Goal: Consume media (video, audio)

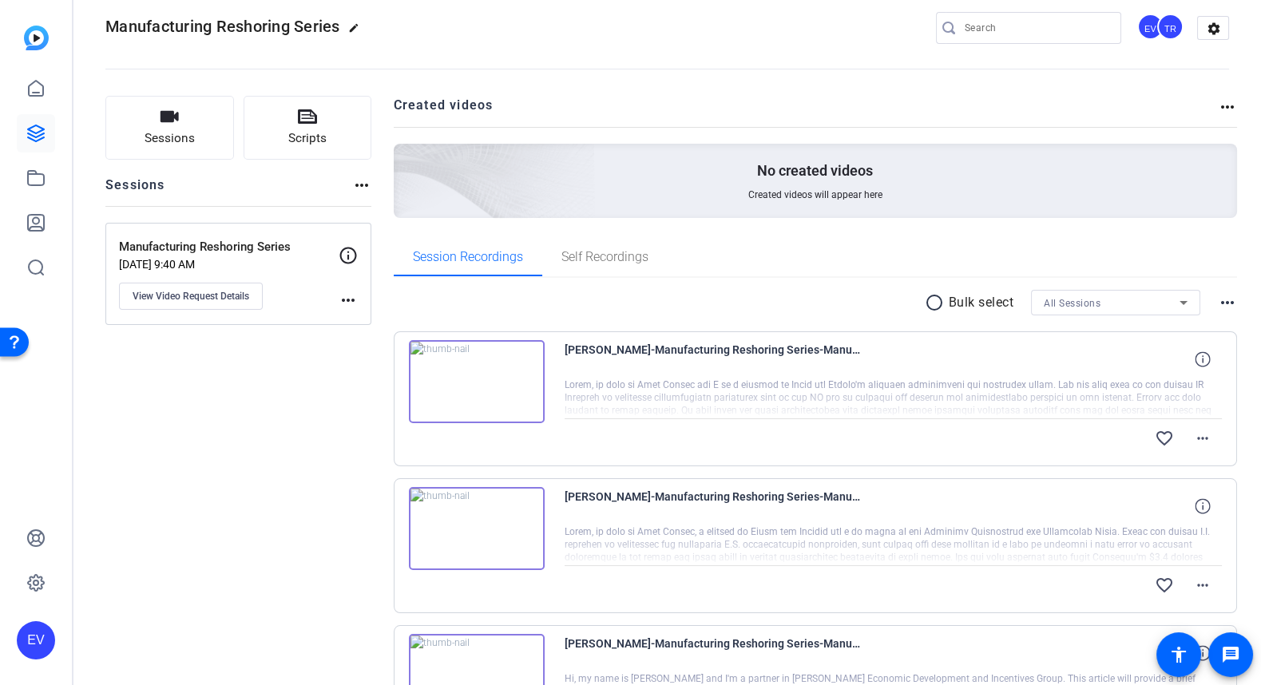
scroll to position [14, 0]
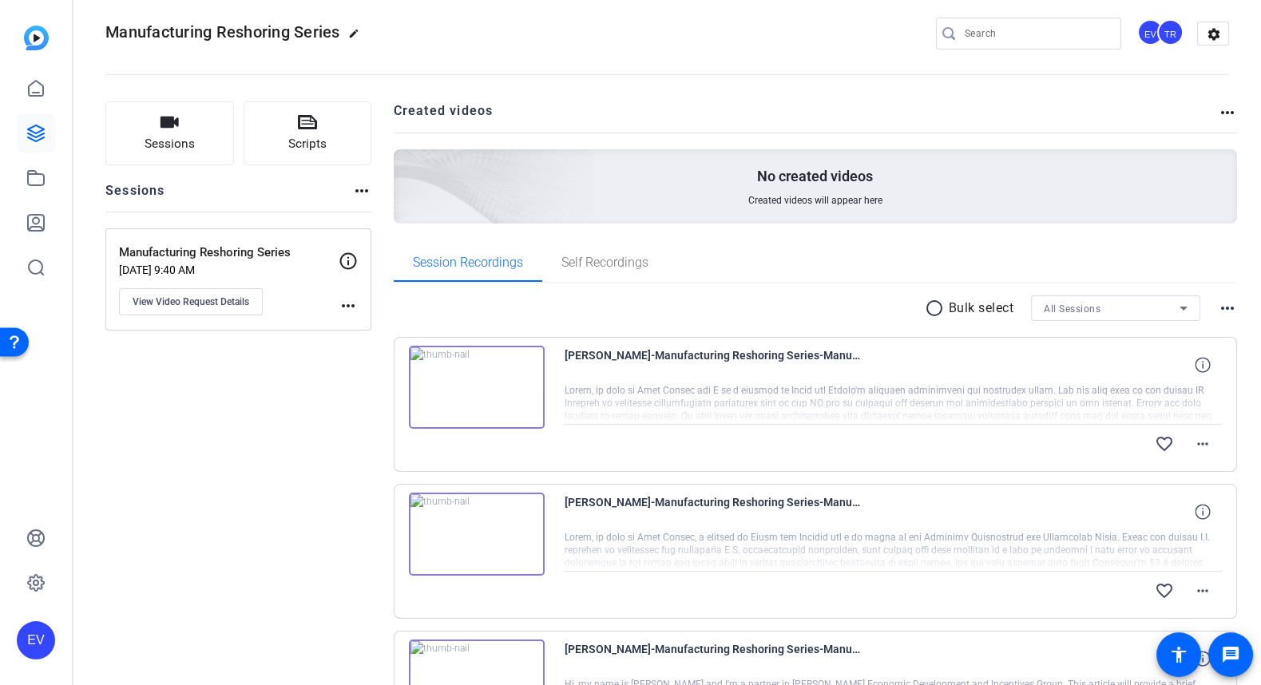
click at [476, 388] on img at bounding box center [477, 387] width 136 height 83
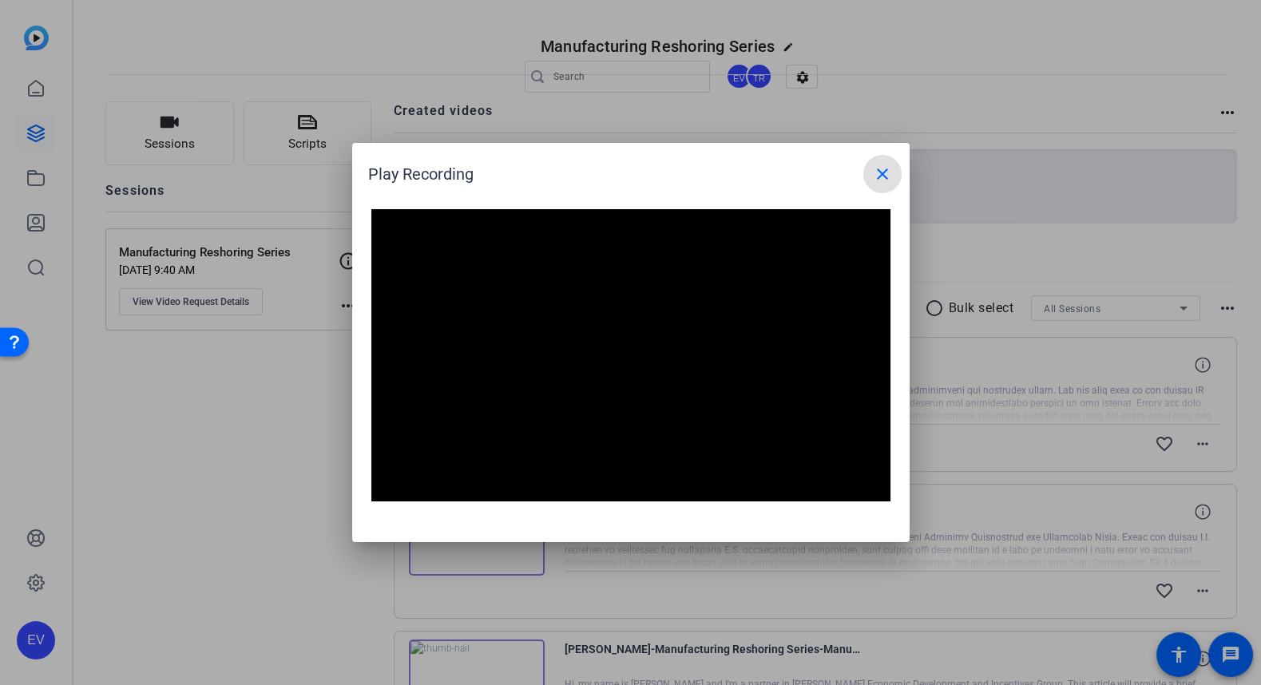
click at [884, 170] on mat-icon "close" at bounding box center [882, 174] width 19 height 19
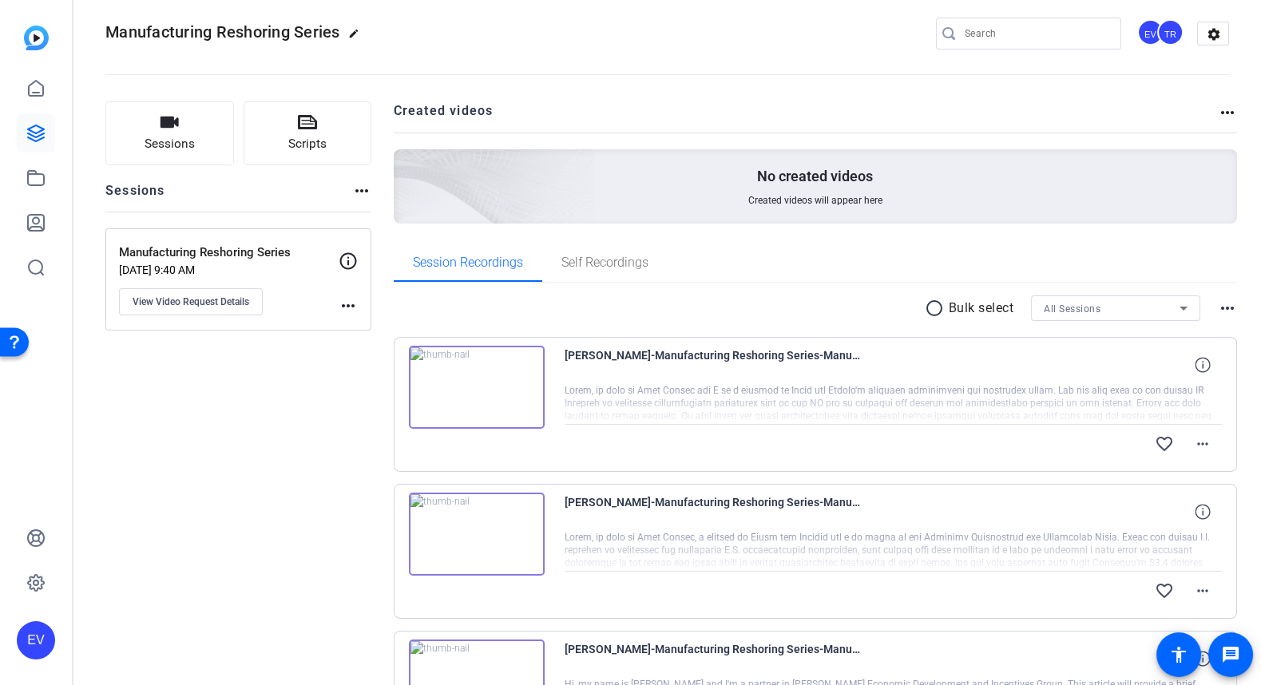
click at [464, 530] on img at bounding box center [477, 534] width 136 height 83
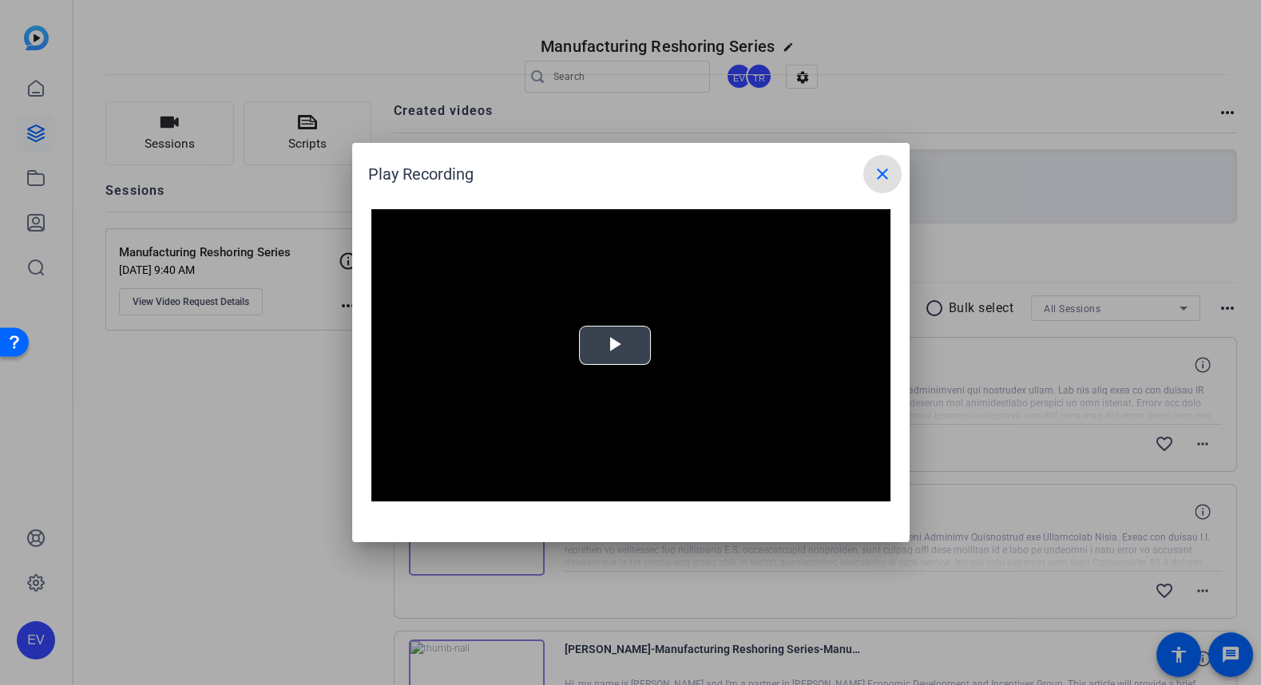
click at [615, 346] on span "Video Player" at bounding box center [615, 346] width 0 height 0
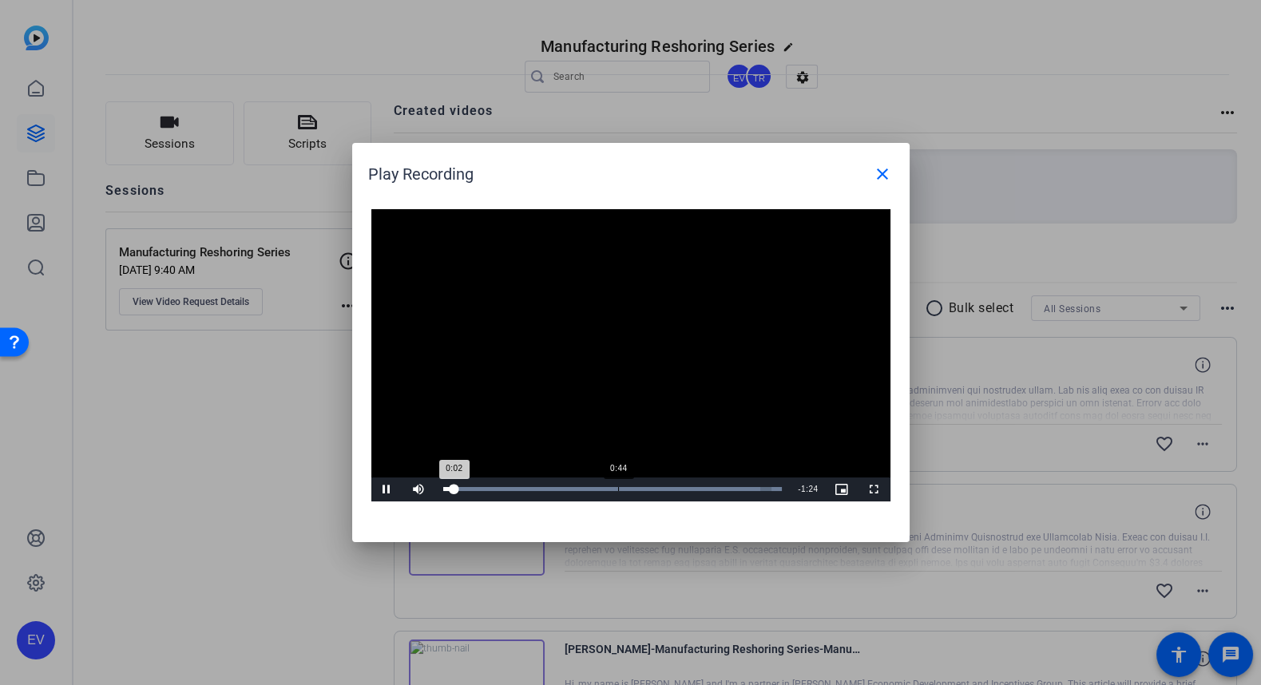
click at [617, 491] on div "Loaded : 100.00% 0:44 0:02" at bounding box center [612, 490] width 355 height 24
click at [681, 491] on div "Loaded : 100.00% 1:00 0:45" at bounding box center [612, 490] width 355 height 24
click at [730, 492] on div "Loaded : 100.00% 1:12 1:01" at bounding box center [612, 490] width 355 height 24
click at [765, 487] on div "1:21" at bounding box center [765, 489] width 1 height 4
click at [882, 171] on mat-icon "close" at bounding box center [882, 174] width 19 height 19
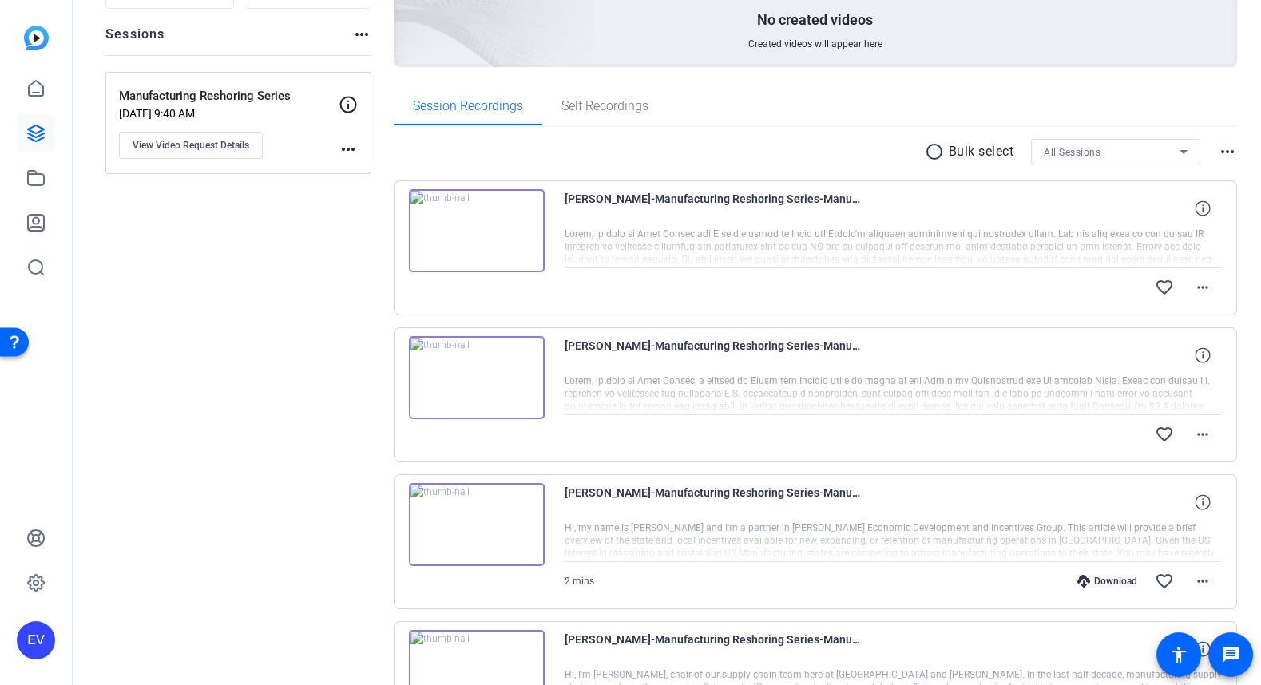
scroll to position [156, 0]
